Goal: Task Accomplishment & Management: Manage account settings

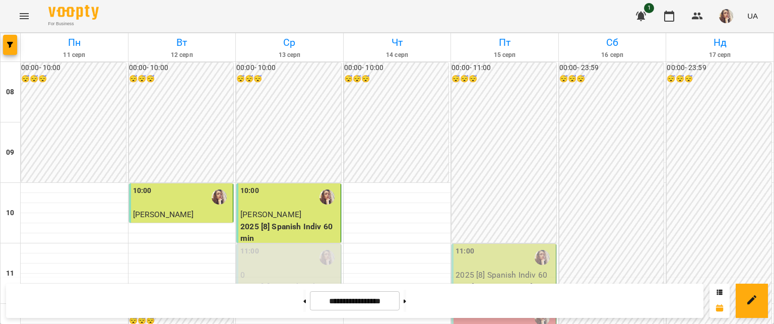
scroll to position [324, 0]
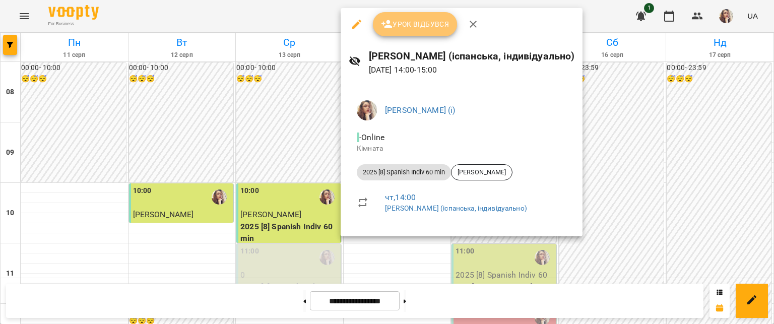
click at [396, 33] on button "Урок відбувся" at bounding box center [415, 24] width 85 height 24
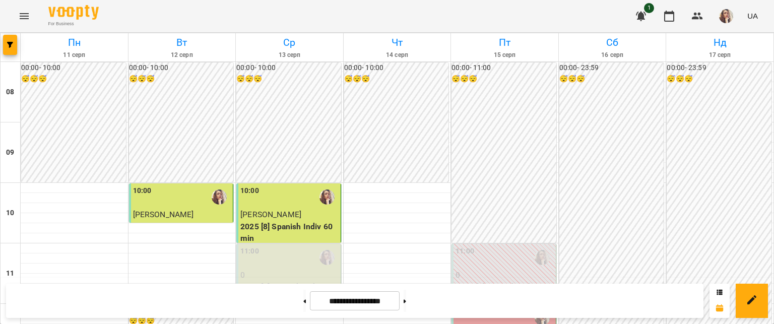
scroll to position [316, 0]
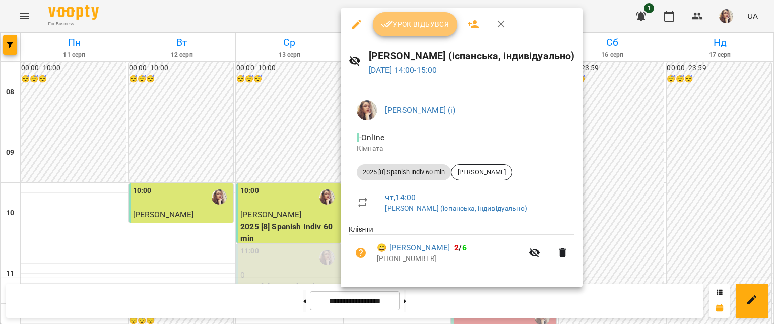
click at [376, 24] on button "Урок відбувся" at bounding box center [415, 24] width 85 height 24
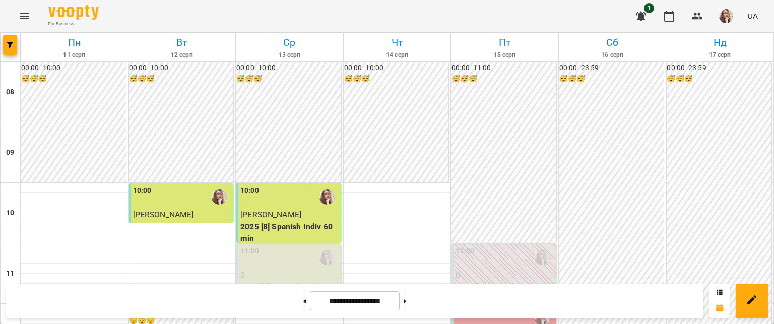
scroll to position [381, 0]
